Goal: Task Accomplishment & Management: Use online tool/utility

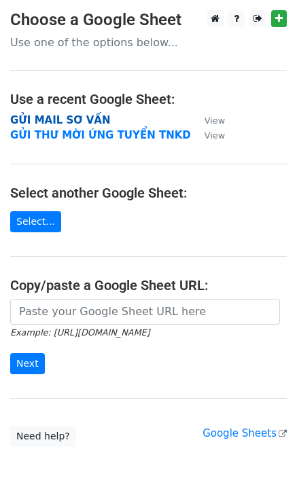
click at [83, 119] on strong "GỬI MAIL SƠ VẤN" at bounding box center [60, 120] width 100 height 12
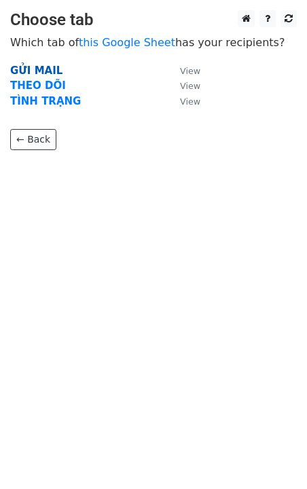
click at [54, 71] on strong "GỬI MAIL" at bounding box center [36, 70] width 52 height 12
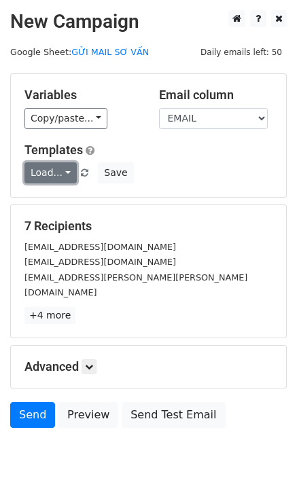
click at [52, 168] on link "Load..." at bounding box center [50, 172] width 52 height 21
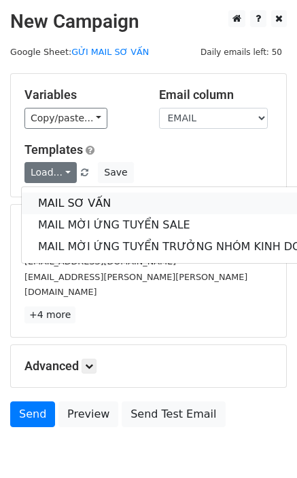
click at [86, 210] on link "MAIL SƠ VẤN" at bounding box center [181, 204] width 318 height 22
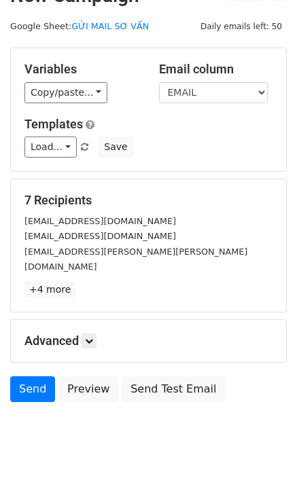
scroll to position [39, 0]
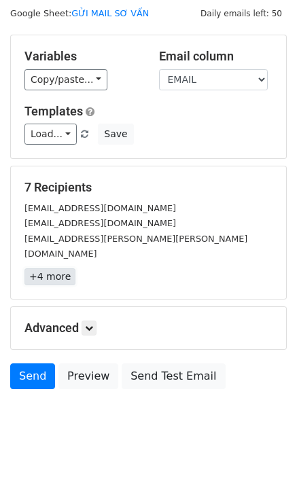
click at [57, 268] on link "+4 more" at bounding box center [49, 276] width 51 height 17
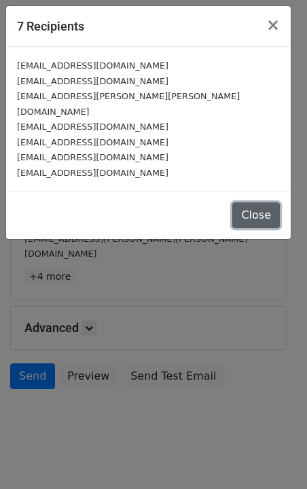
click at [264, 204] on button "Close" at bounding box center [256, 215] width 48 height 26
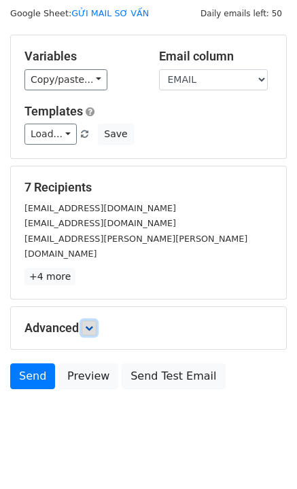
click at [91, 320] on link at bounding box center [88, 327] width 15 height 15
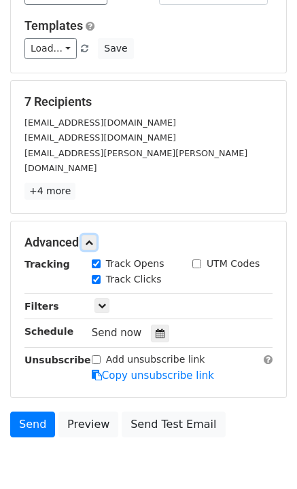
scroll to position [172, 0]
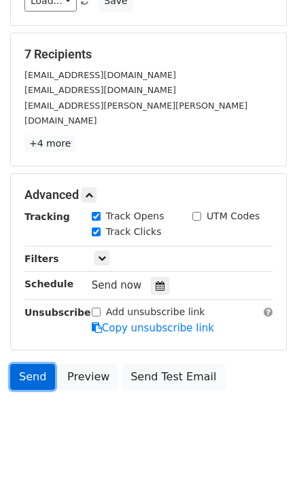
click at [21, 364] on link "Send" at bounding box center [32, 377] width 45 height 26
